Goal: Task Accomplishment & Management: Use online tool/utility

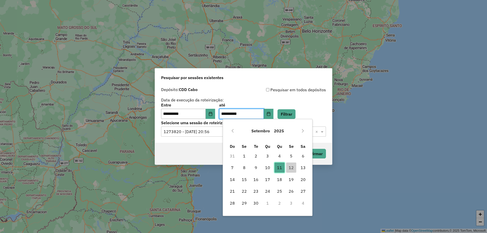
click at [279, 168] on span "11" at bounding box center [279, 168] width 10 height 10
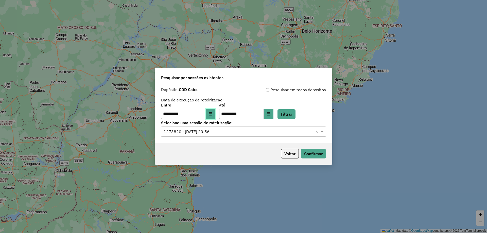
click at [212, 114] on icon "Choose Date" at bounding box center [210, 114] width 4 height 4
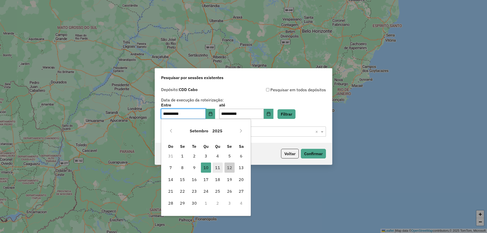
click at [220, 167] on span "11" at bounding box center [217, 168] width 10 height 10
type input "**********"
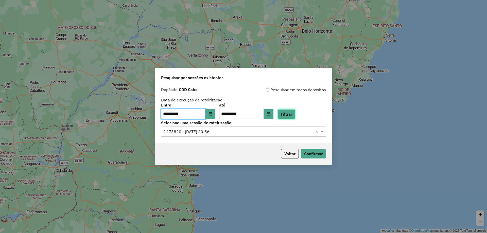
click at [292, 113] on button "Filtrar" at bounding box center [286, 114] width 18 height 10
click at [209, 130] on input "text" at bounding box center [239, 132] width 150 height 6
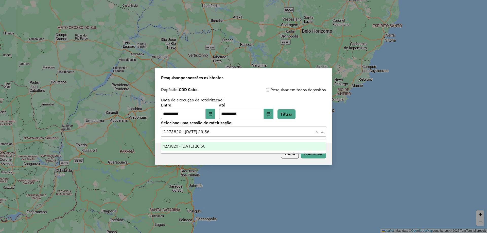
click at [205, 146] on span "1273820 - 11/09/2025 20:56" at bounding box center [184, 146] width 42 height 4
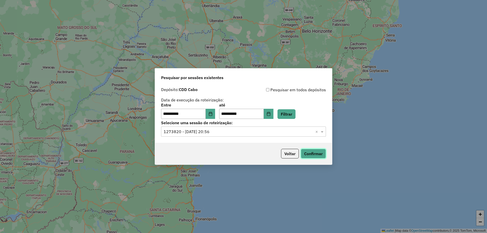
click at [310, 153] on button "Confirmar" at bounding box center [313, 154] width 25 height 10
click at [311, 152] on button "Confirmar" at bounding box center [313, 154] width 25 height 10
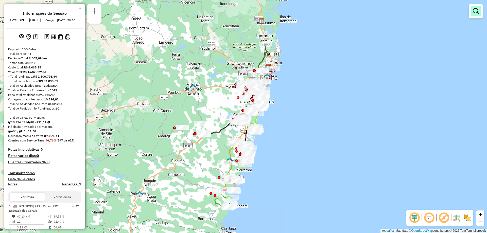
click at [475, 12] on em at bounding box center [476, 11] width 6 height 6
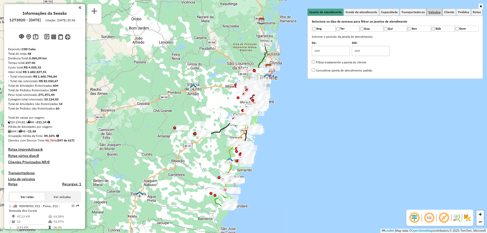
click at [434, 11] on span "Veículos" at bounding box center [434, 12] width 12 height 3
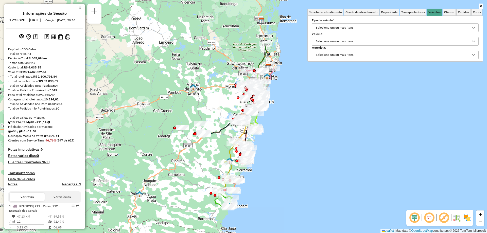
click at [357, 40] on div "Selecione um ou mais itens" at bounding box center [391, 41] width 155 height 8
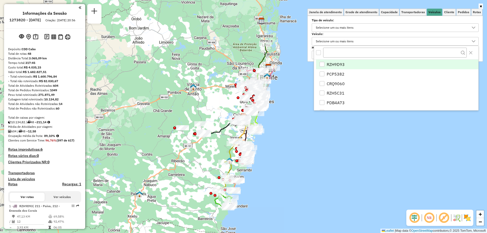
scroll to position [3, 17]
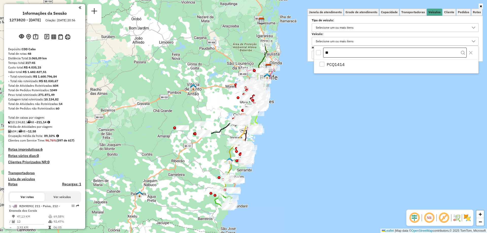
type input "*"
type input "***"
click at [470, 52] on icon "Close" at bounding box center [470, 52] width 3 height 3
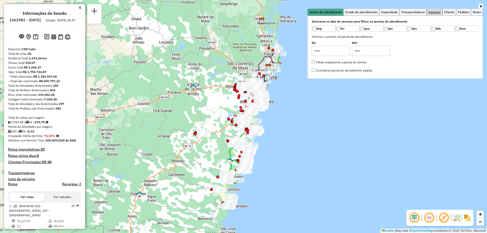
click at [432, 12] on span "Veículos" at bounding box center [434, 12] width 12 height 3
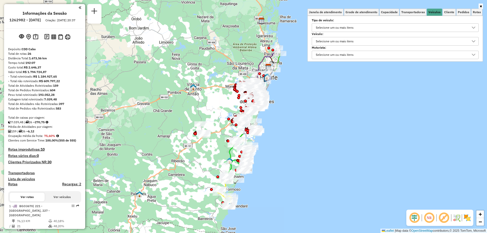
click at [349, 42] on div "Selecione um ou mais itens" at bounding box center [334, 41] width 41 height 8
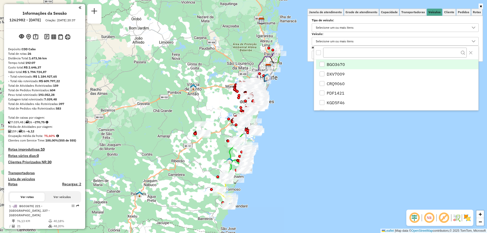
scroll to position [3, 17]
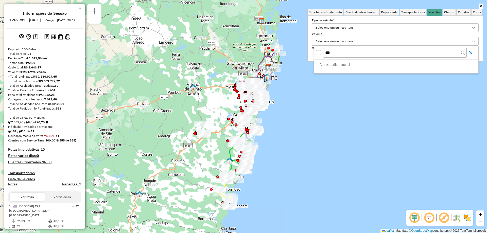
type input "***"
click at [469, 51] on icon "Close" at bounding box center [471, 53] width 4 height 4
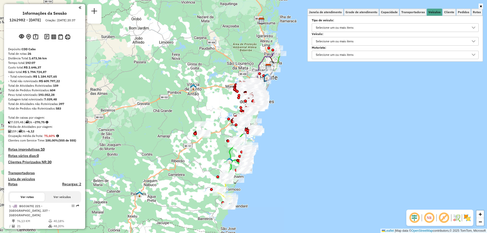
click at [332, 25] on div "Selecione um ou mais itens" at bounding box center [334, 28] width 41 height 8
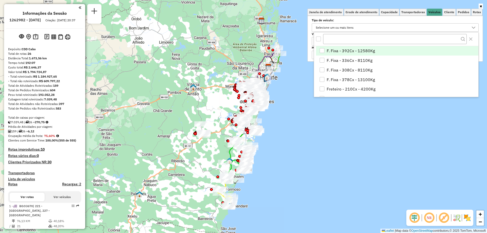
click at [346, 26] on div "Selecione um ou mais itens" at bounding box center [334, 28] width 41 height 8
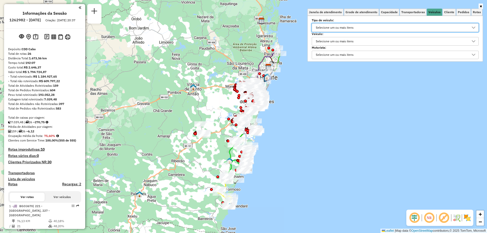
click at [331, 52] on div "Selecione um ou mais itens" at bounding box center [334, 55] width 41 height 8
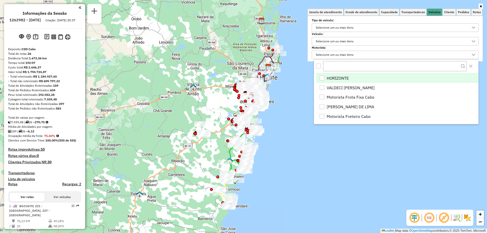
click at [331, 53] on div "Selecione um ou mais itens" at bounding box center [334, 55] width 41 height 8
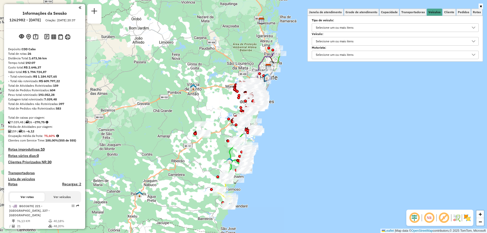
click at [331, 41] on div "Selecione um ou mais itens" at bounding box center [334, 41] width 41 height 8
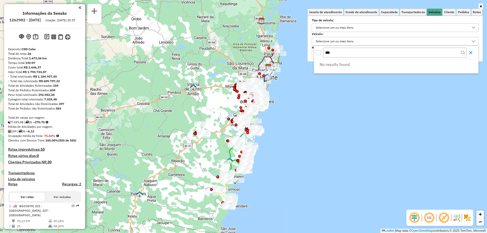
click at [471, 53] on icon "Close" at bounding box center [471, 53] width 4 height 4
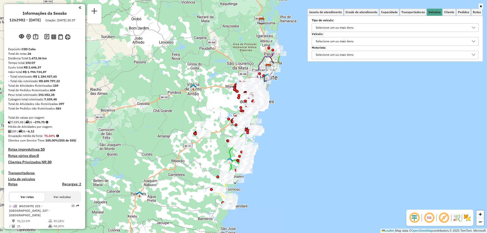
click at [417, 43] on div "Selecione um ou mais itens" at bounding box center [391, 41] width 155 height 8
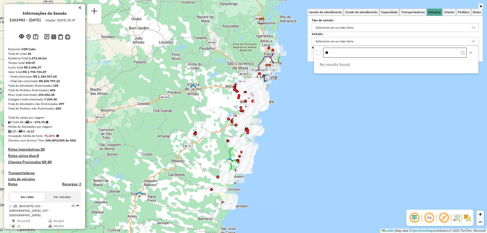
type input "*"
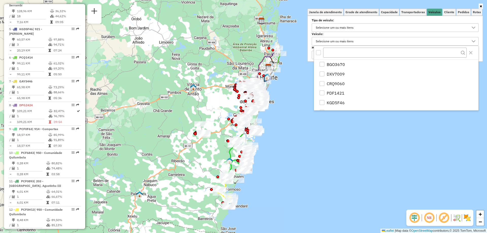
scroll to position [456, 0]
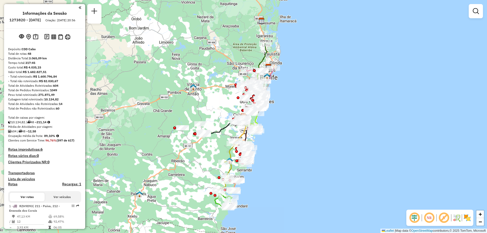
drag, startPoint x: 474, startPoint y: 10, endPoint x: 466, endPoint y: 17, distance: 11.2
click at [475, 10] on em at bounding box center [476, 11] width 6 height 6
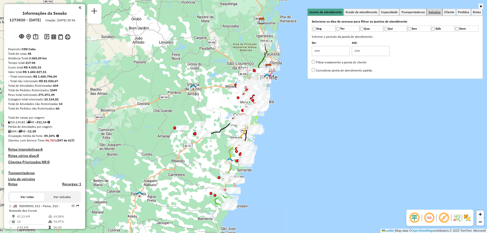
click at [434, 12] on span "Veículos" at bounding box center [434, 12] width 12 height 3
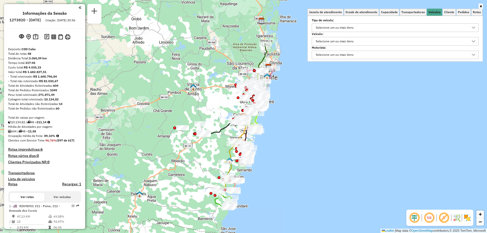
click at [352, 41] on div "Selecione um ou mais itens" at bounding box center [334, 41] width 41 height 8
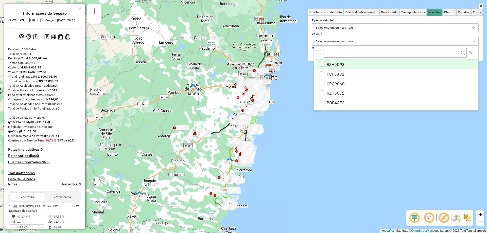
scroll to position [3, 17]
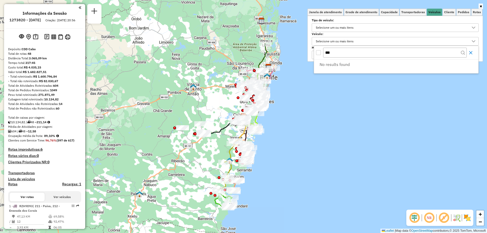
type input "***"
click at [470, 53] on icon "Close" at bounding box center [470, 52] width 3 height 3
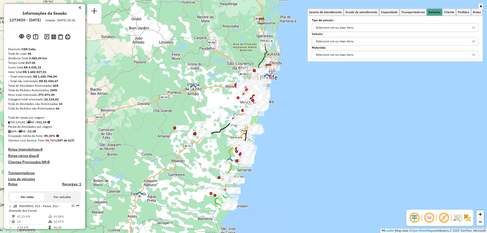
click at [333, 42] on div "Selecione um ou mais itens" at bounding box center [334, 41] width 41 height 8
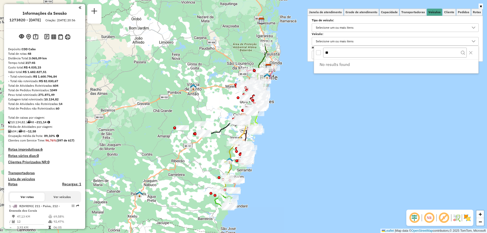
type input "*"
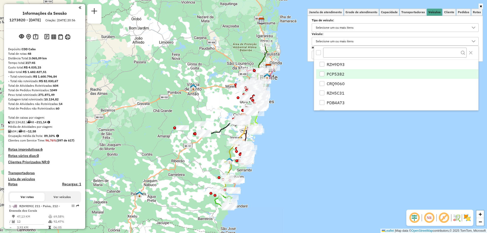
click at [342, 74] on span "PCP5382" at bounding box center [336, 74] width 18 height 6
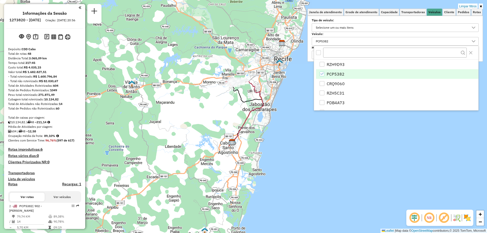
drag, startPoint x: 266, startPoint y: 102, endPoint x: 290, endPoint y: 122, distance: 31.7
click at [290, 122] on div "Limpar filtros Janela de atendimento Grade de atendimento Capacidade Transporta…" at bounding box center [243, 116] width 487 height 233
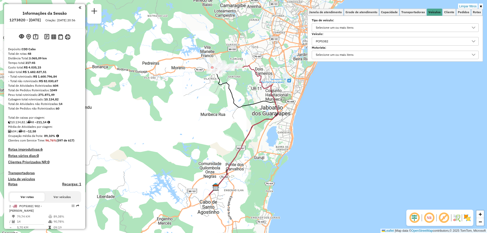
drag, startPoint x: 284, startPoint y: 119, endPoint x: 311, endPoint y: 131, distance: 29.4
click at [311, 131] on div "Limpar filtros Janela de atendimento Grade de atendimento Capacidade Transporta…" at bounding box center [243, 116] width 487 height 233
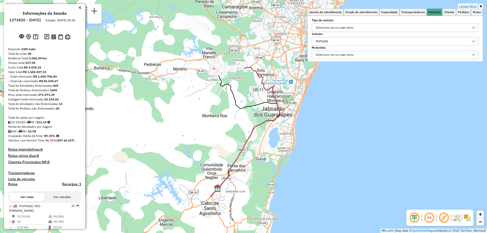
click at [471, 6] on link "Limpar filtros" at bounding box center [468, 7] width 20 height 6
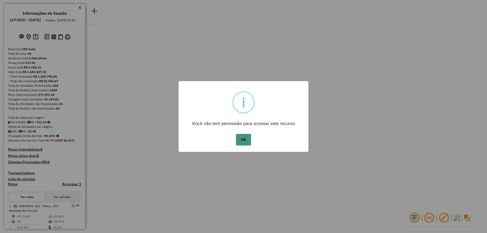
click at [242, 141] on button "OK" at bounding box center [243, 140] width 15 height 12
